Goal: Find specific page/section: Find specific page/section

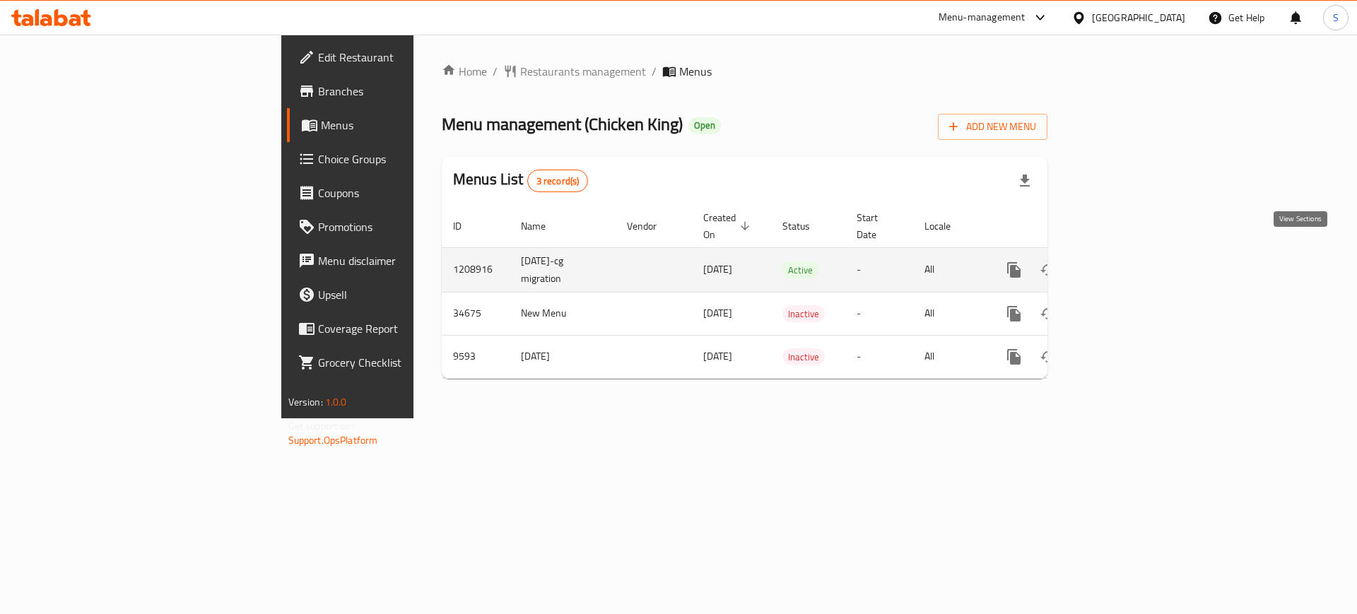
click at [1124, 261] on icon "enhanced table" at bounding box center [1115, 269] width 17 height 17
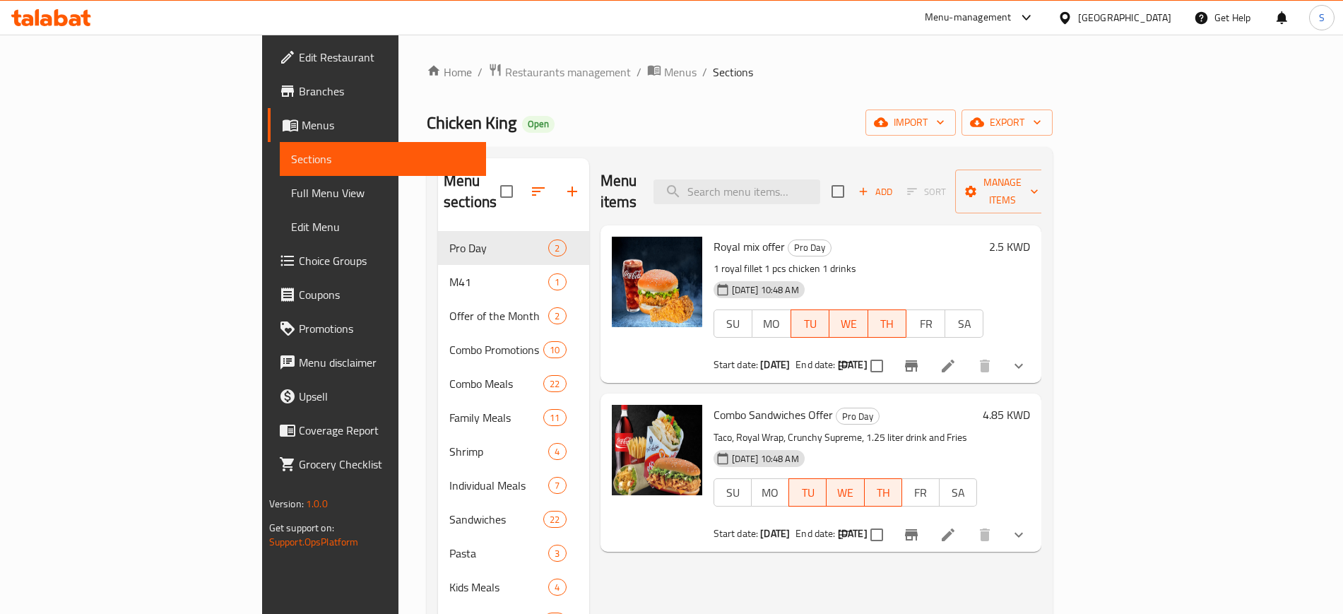
click at [714, 404] on span "Combo Sandwiches Offer" at bounding box center [773, 414] width 119 height 21
copy h6 "Combo Sandwiches Offer"
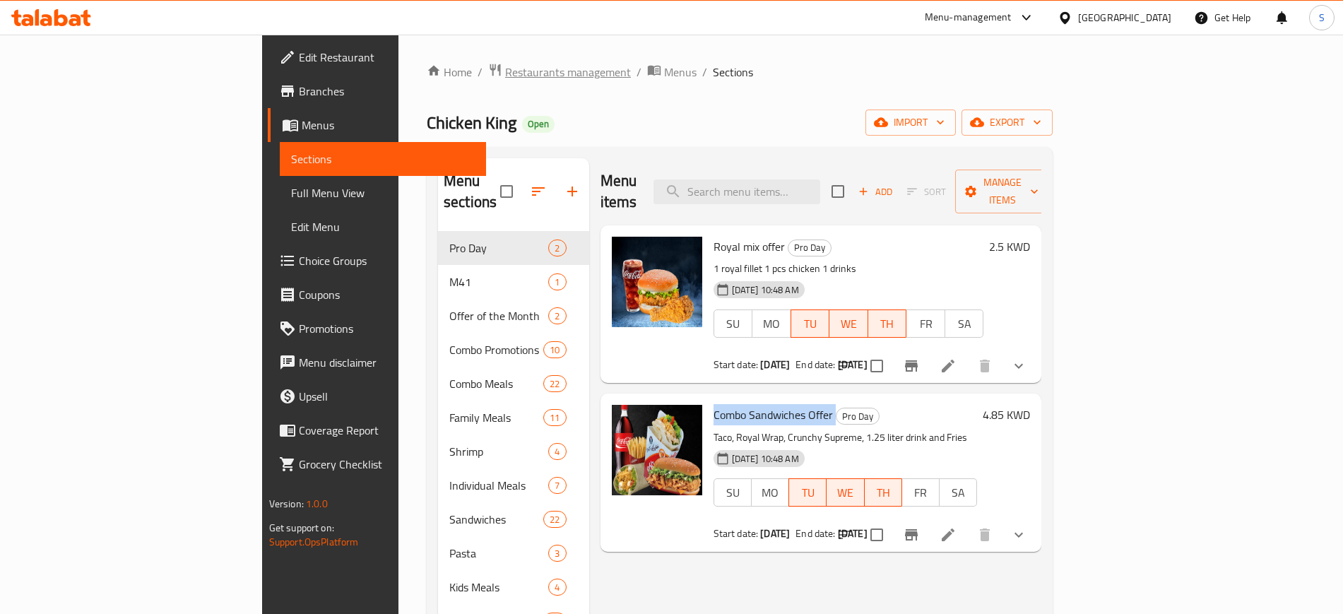
click at [505, 64] on span "Restaurants management" at bounding box center [568, 72] width 126 height 17
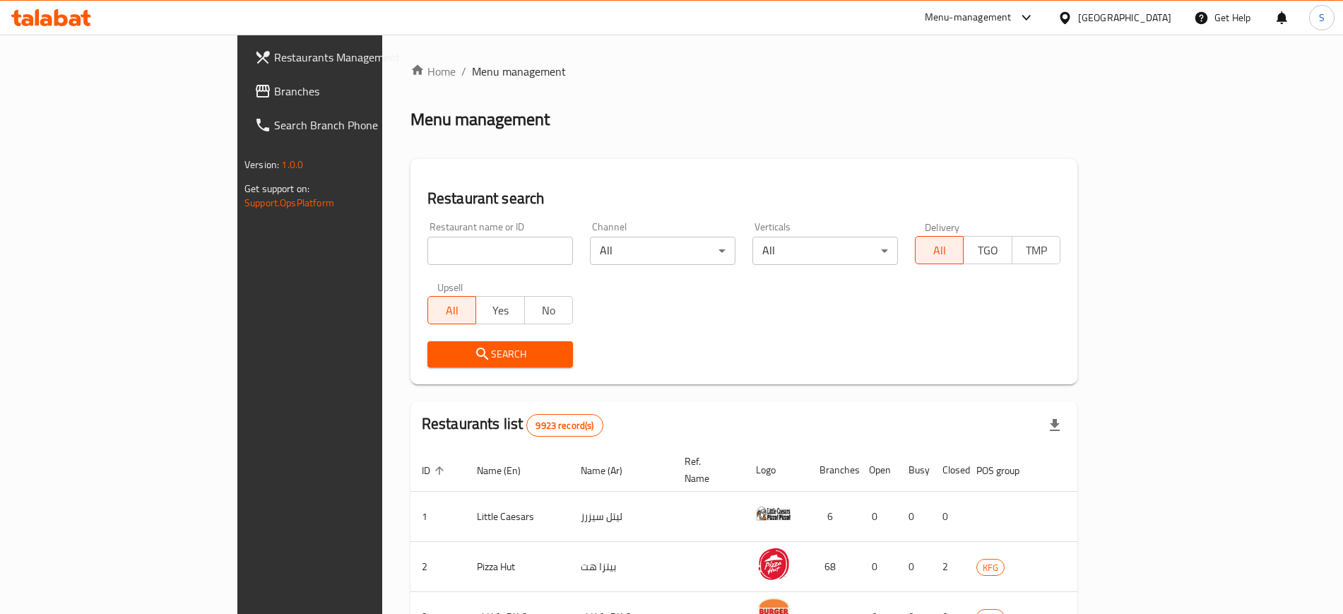
click at [427, 249] on input "search" at bounding box center [500, 251] width 146 height 28
type input "Arnies Sliders"
click at [439, 356] on span "Search" at bounding box center [500, 355] width 123 height 18
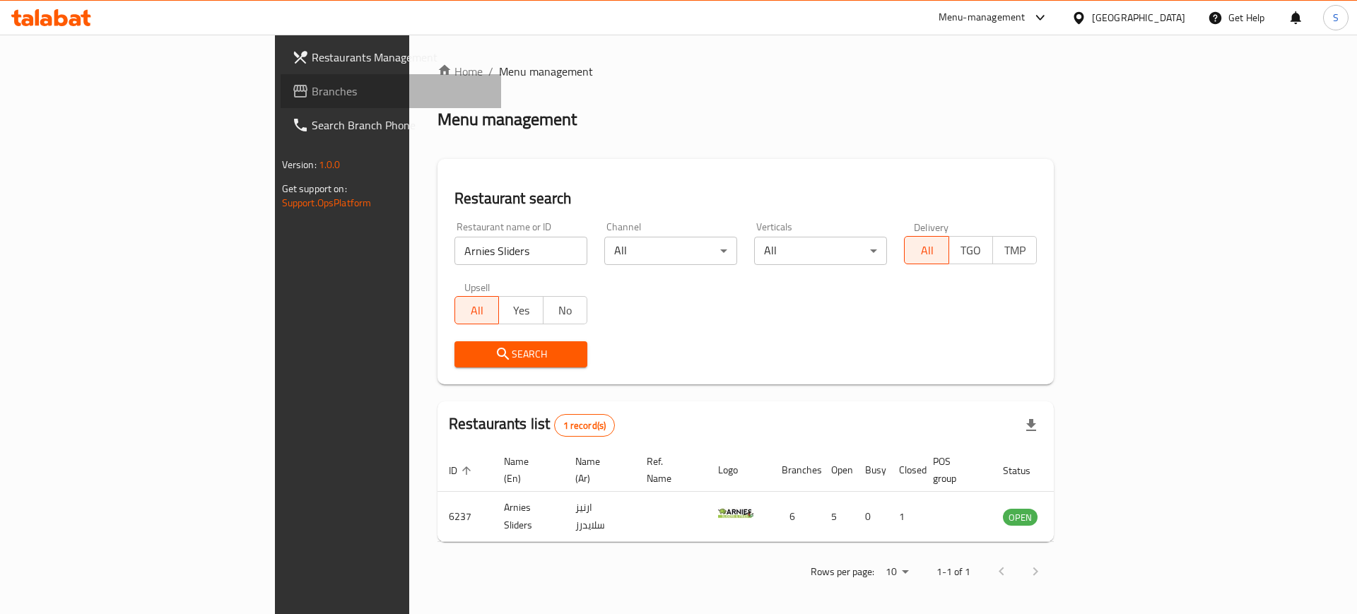
click at [312, 83] on span "Branches" at bounding box center [401, 91] width 179 height 17
